Goal: Entertainment & Leisure: Consume media (video, audio)

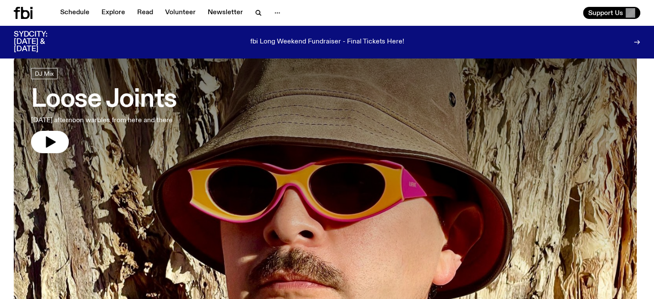
scroll to position [45, 0]
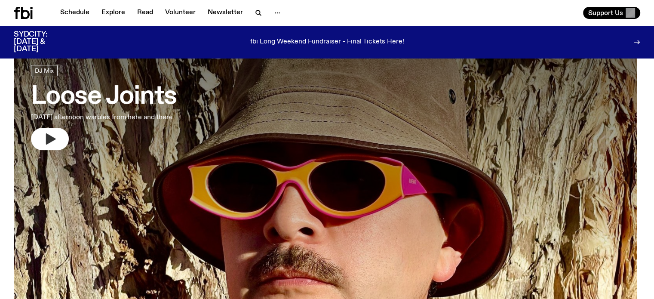
click at [45, 141] on icon "button" at bounding box center [50, 139] width 14 height 14
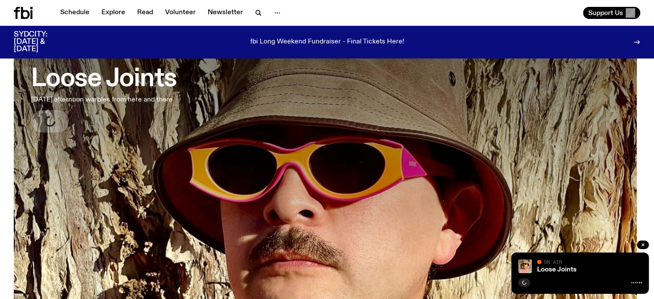
scroll to position [60, 0]
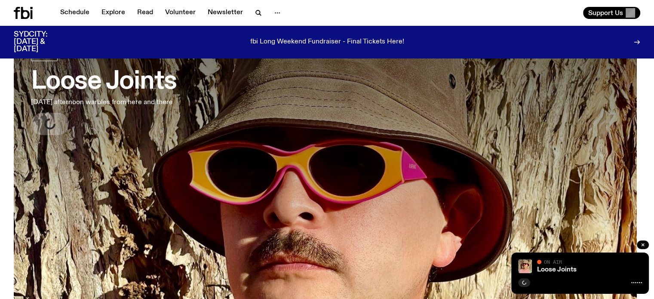
click at [634, 283] on icon at bounding box center [636, 282] width 11 height 7
click at [72, 15] on link "Schedule" at bounding box center [75, 13] width 40 height 12
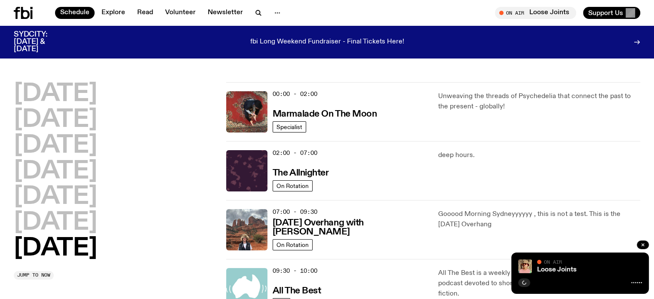
scroll to position [19, 0]
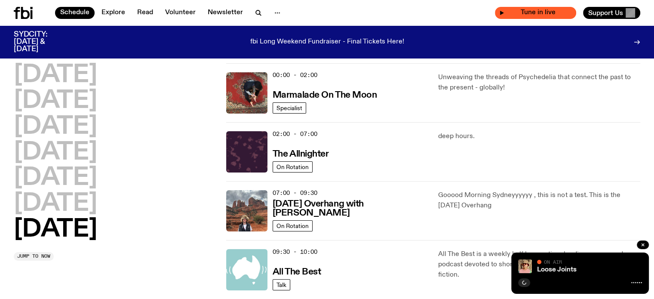
click at [542, 9] on span "Tune in live" at bounding box center [538, 12] width 68 height 6
click at [521, 12] on span "Tune in live" at bounding box center [538, 12] width 68 height 6
click at [499, 13] on icon "button" at bounding box center [501, 12] width 5 height 5
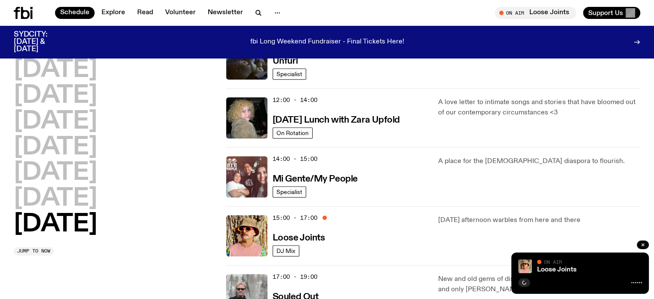
scroll to position [345, 0]
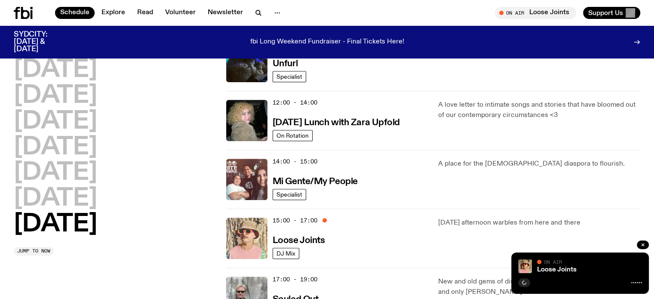
click at [254, 252] on img at bounding box center [246, 238] width 41 height 41
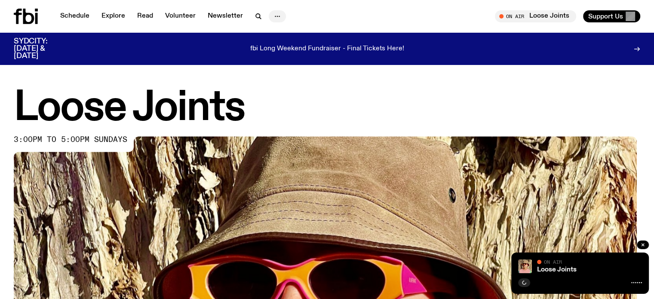
click at [274, 17] on icon "button" at bounding box center [277, 16] width 10 height 10
